Goal: Information Seeking & Learning: Learn about a topic

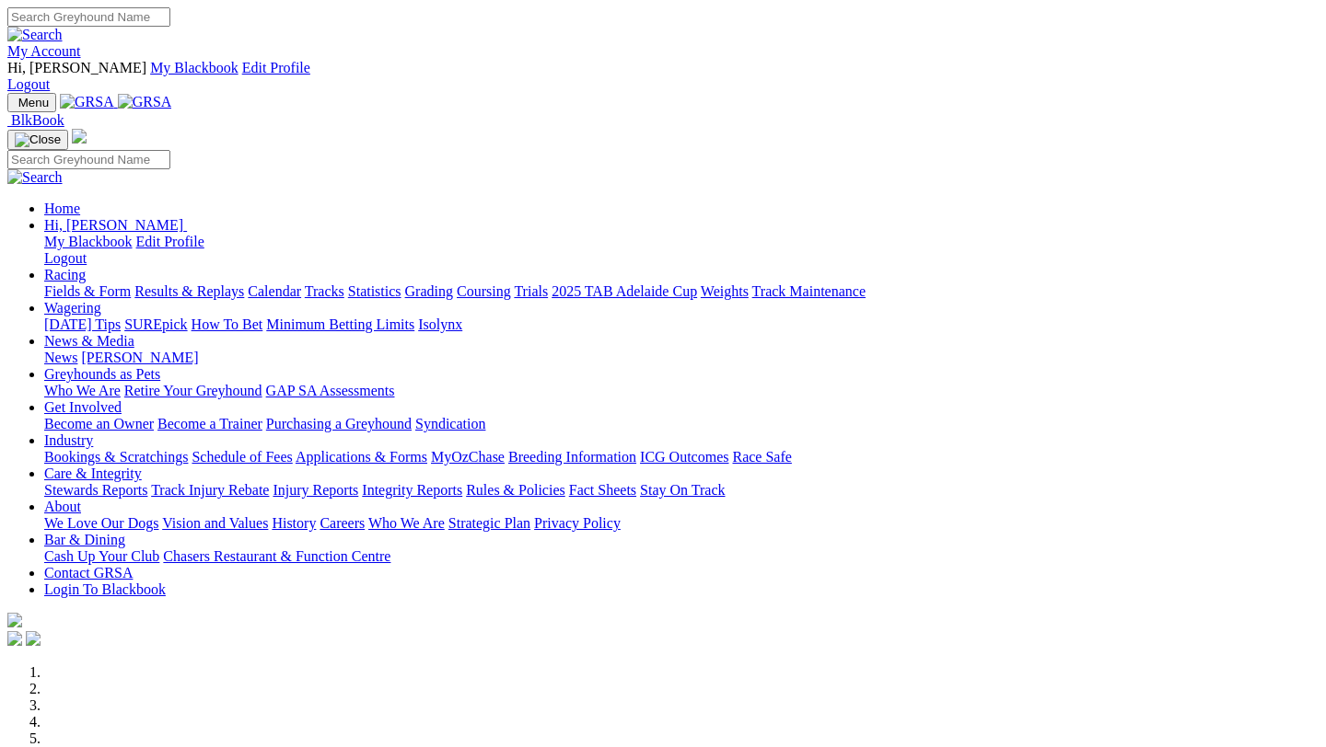
scroll to position [639, 0]
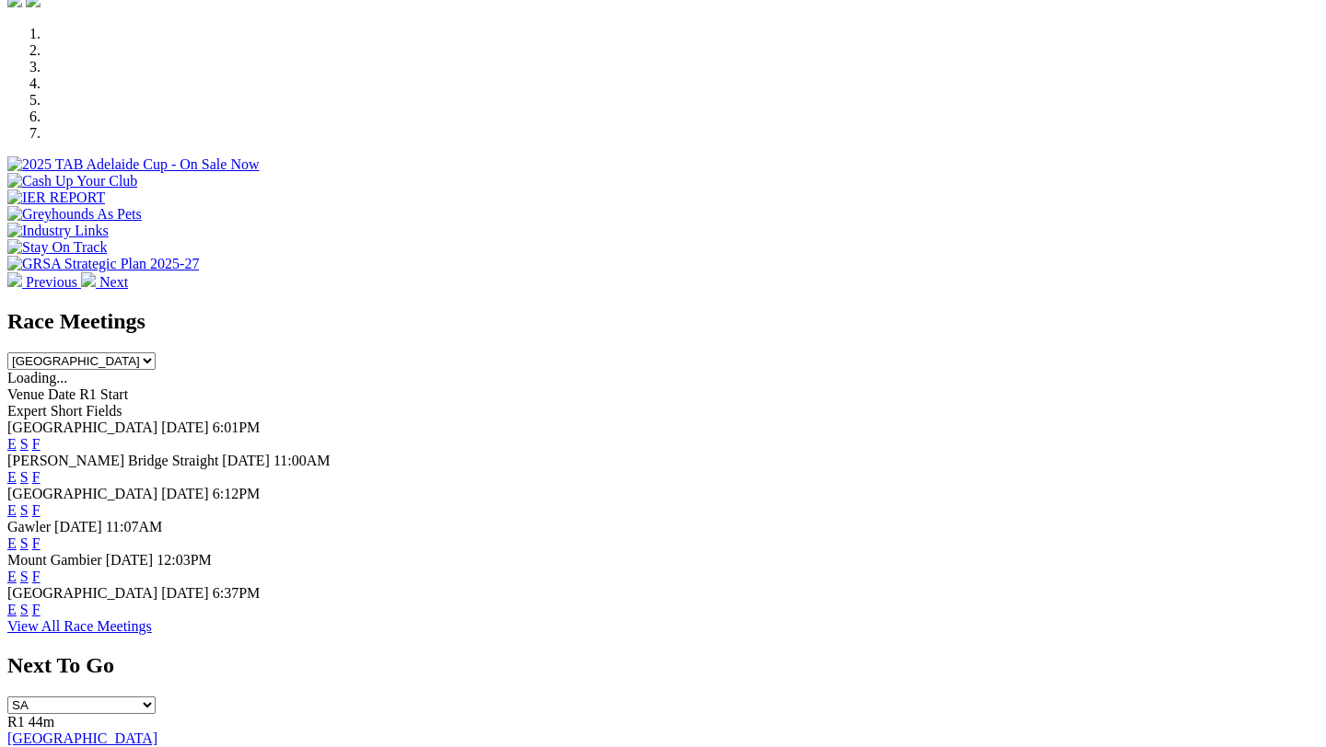
click at [41, 602] on link "F" at bounding box center [36, 610] width 8 height 16
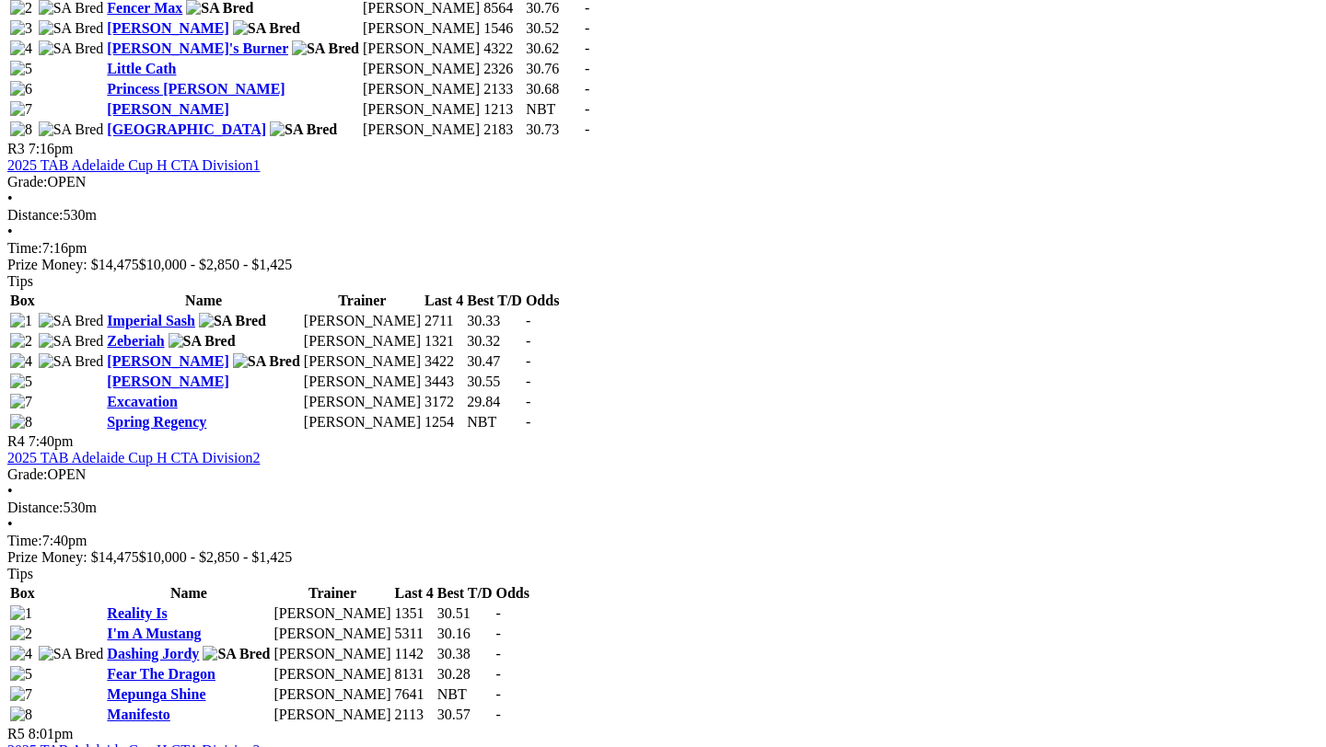
scroll to position [1546, 0]
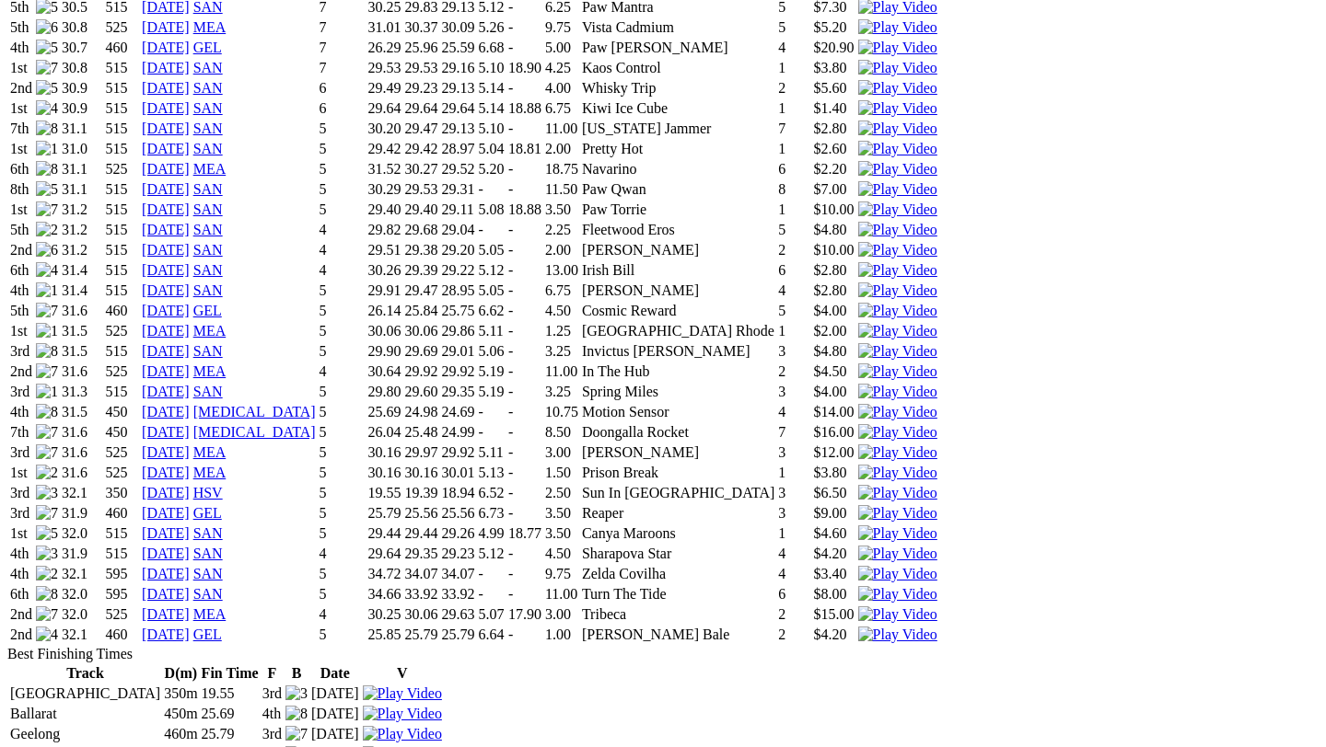
scroll to position [1529, 0]
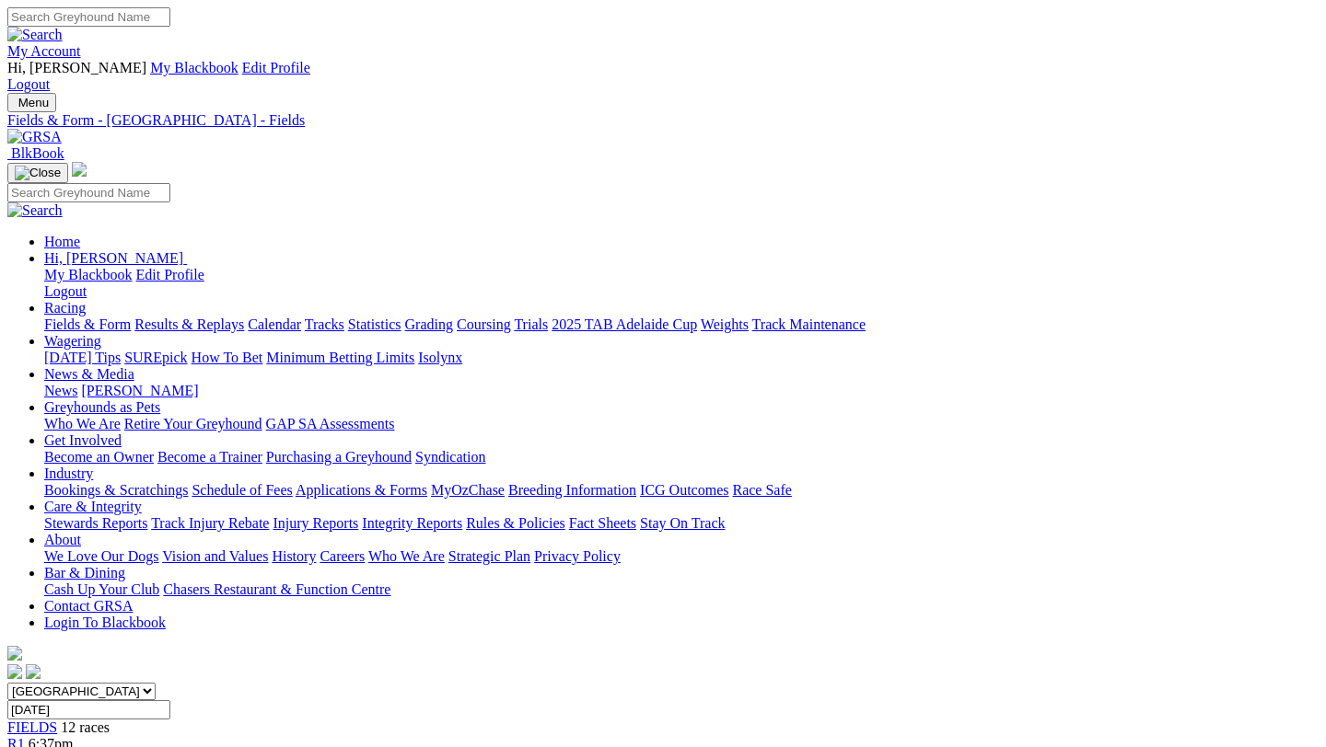
click at [80, 317] on link "Fields & Form" at bounding box center [87, 325] width 87 height 16
click at [170, 701] on input "Select date" at bounding box center [88, 710] width 163 height 19
type input "[DATE]"
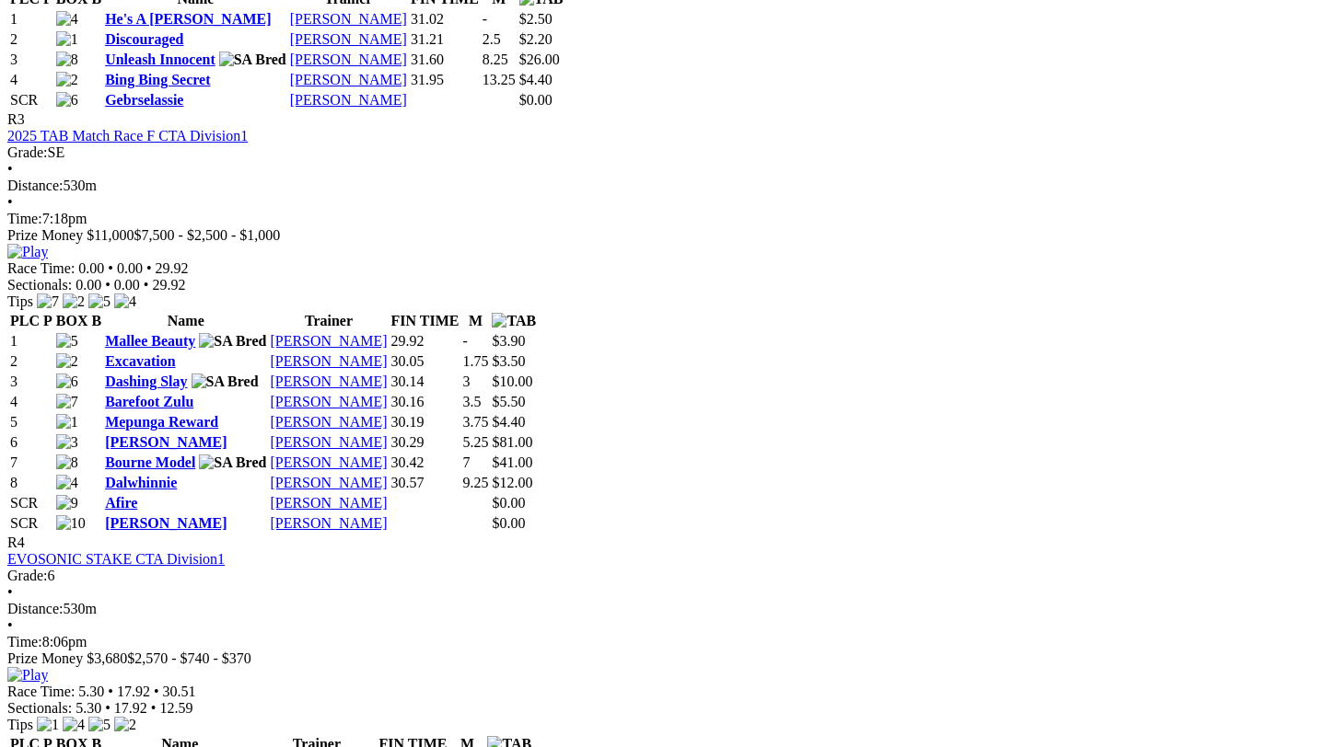
scroll to position [1569, 2]
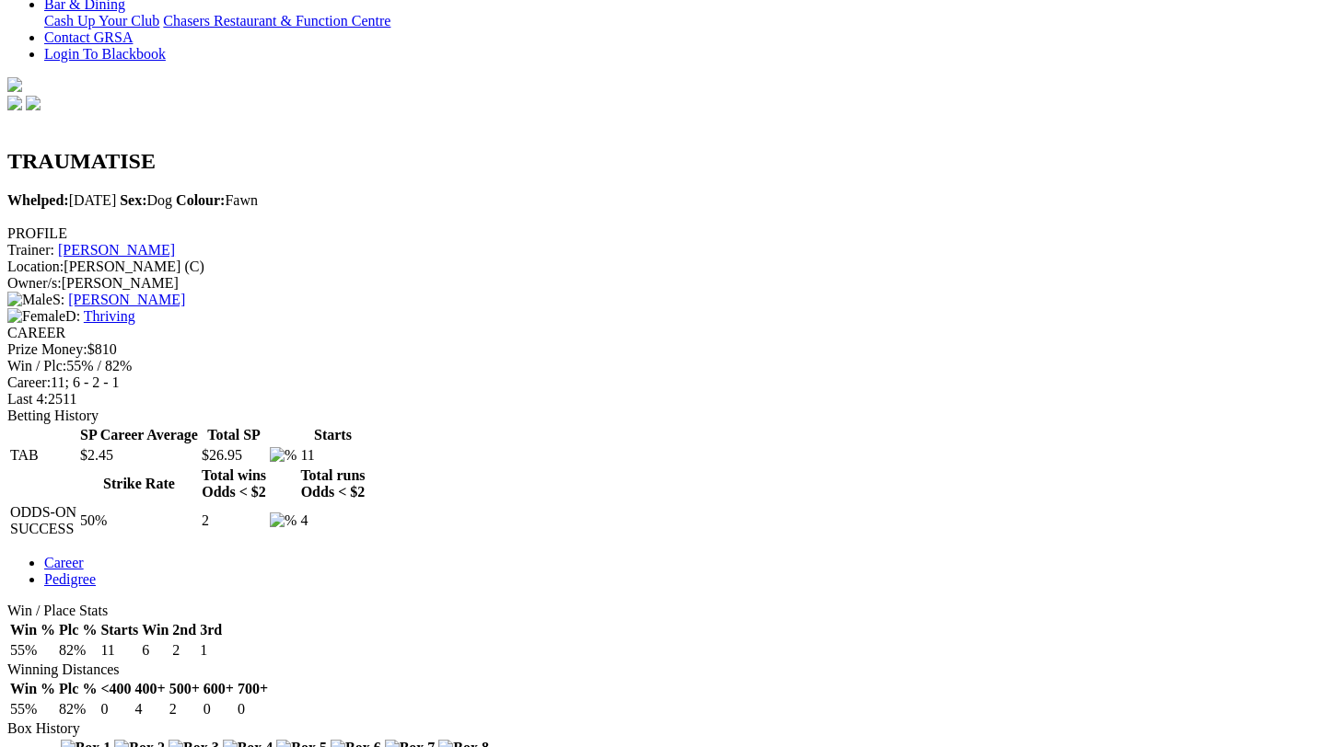
scroll to position [564, 0]
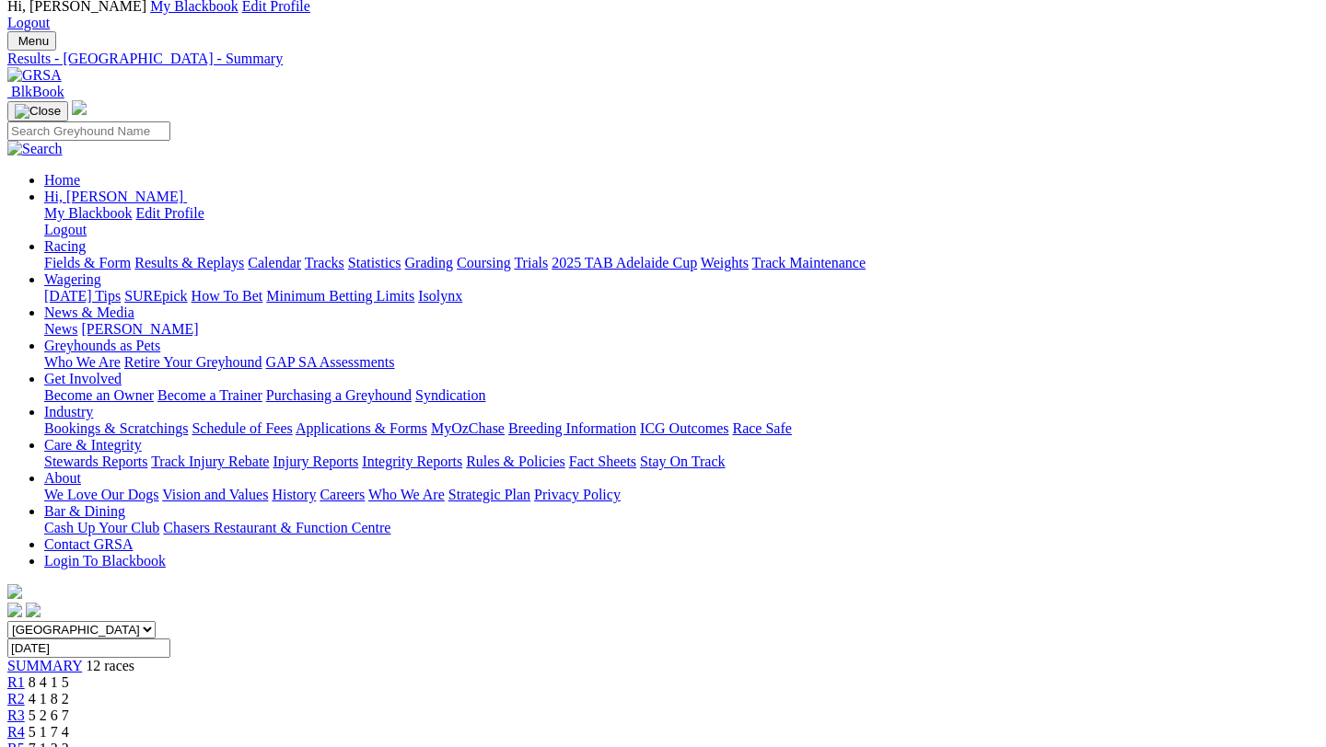
scroll to position [86, 0]
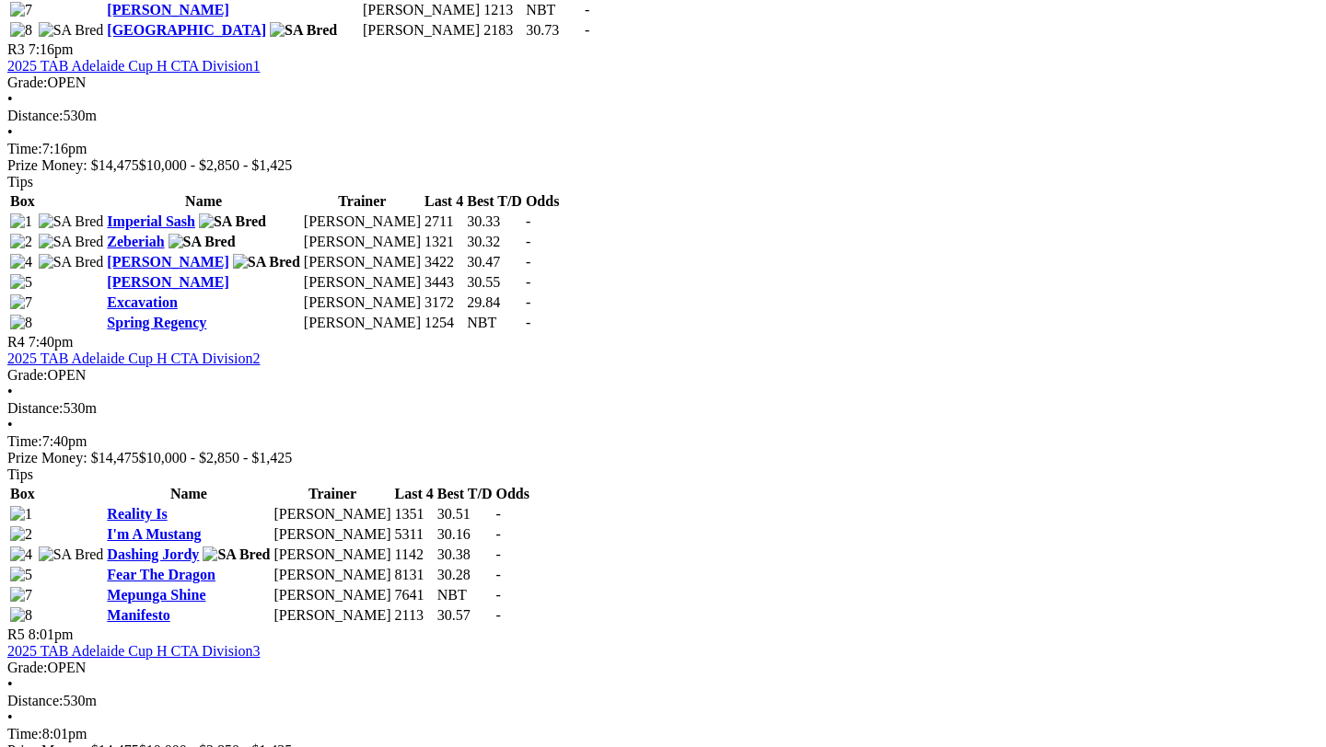
scroll to position [1639, 0]
